Goal: Information Seeking & Learning: Understand process/instructions

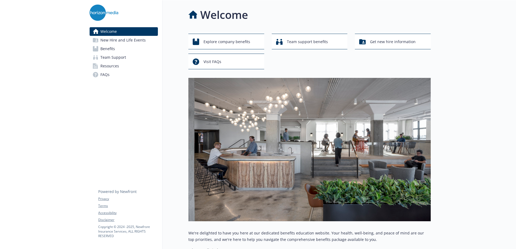
click at [137, 68] on link "Resources" at bounding box center [124, 66] width 68 height 9
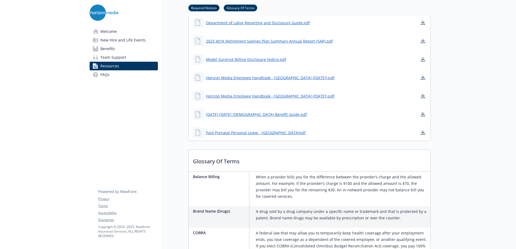
scroll to position [459, 0]
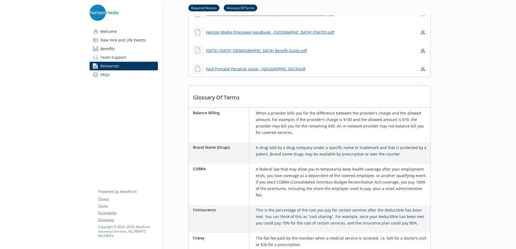
click at [118, 36] on span "New Hire and Life Events" at bounding box center [122, 40] width 45 height 9
